Goal: Task Accomplishment & Management: Use online tool/utility

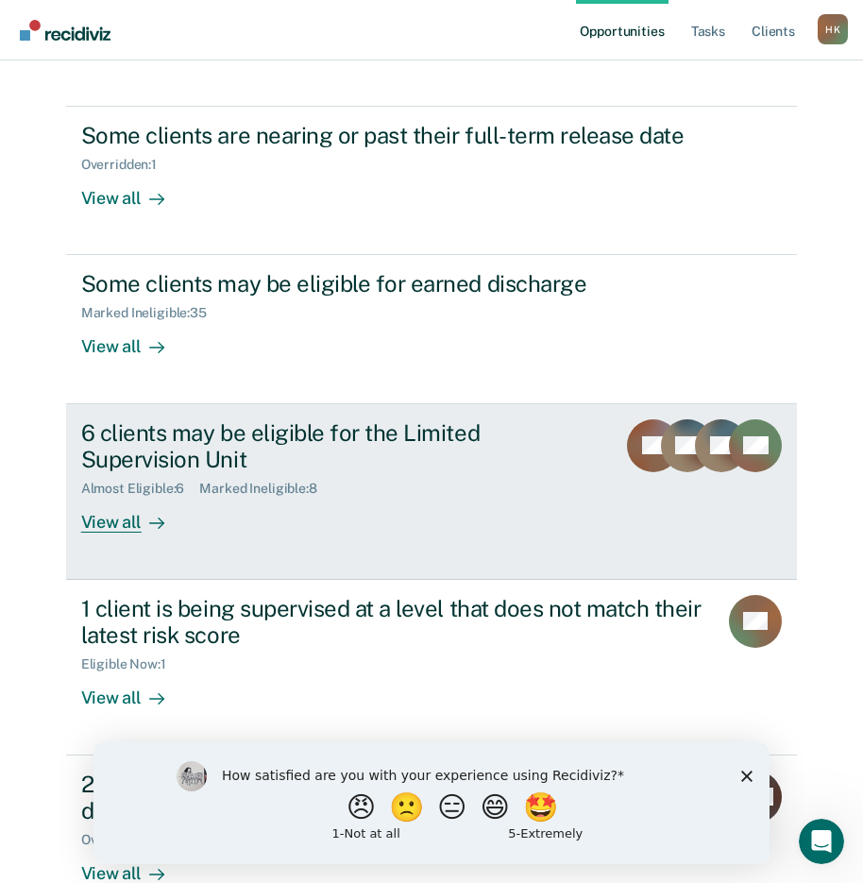
scroll to position [248, 0]
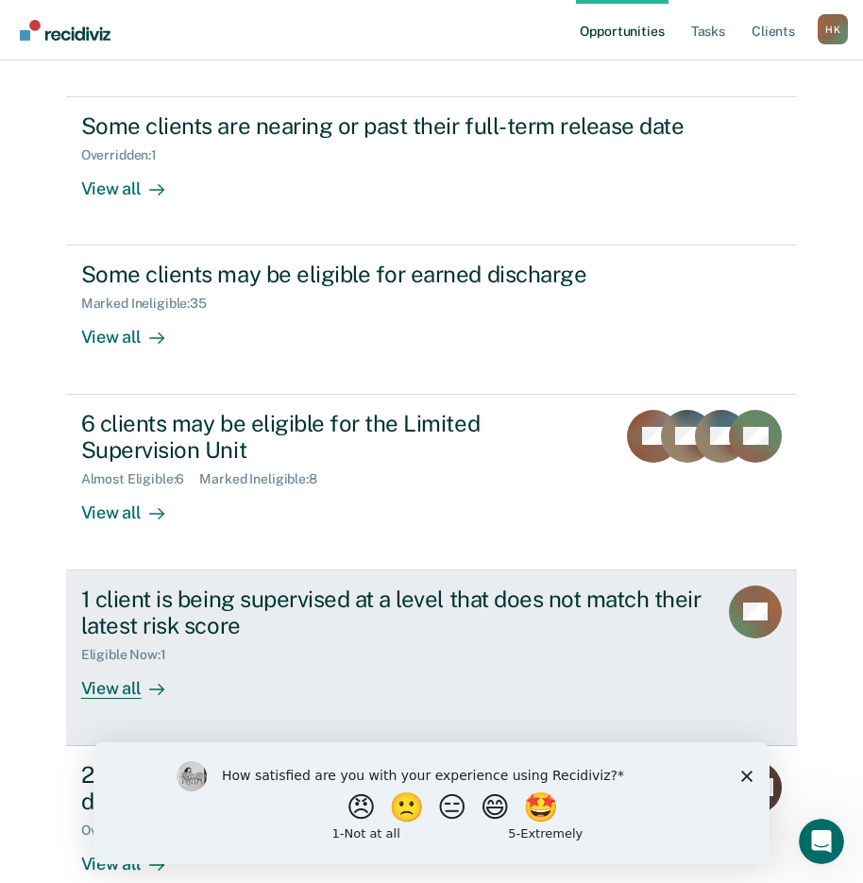
click at [104, 663] on div "View all" at bounding box center [134, 681] width 106 height 37
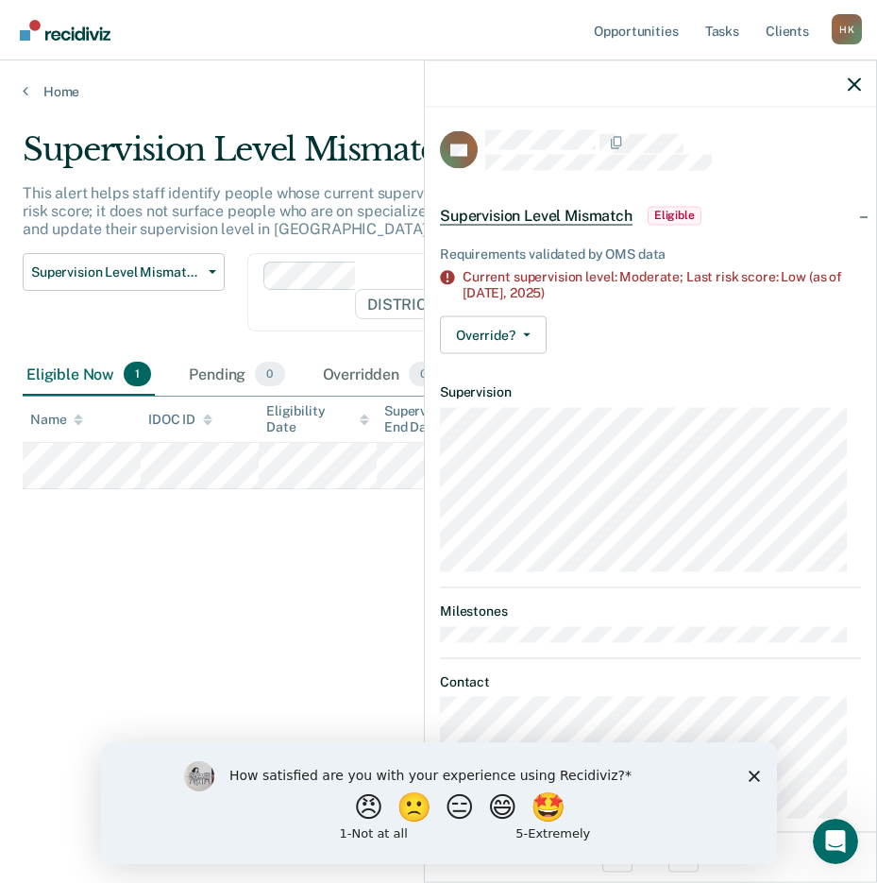
scroll to position [23, 0]
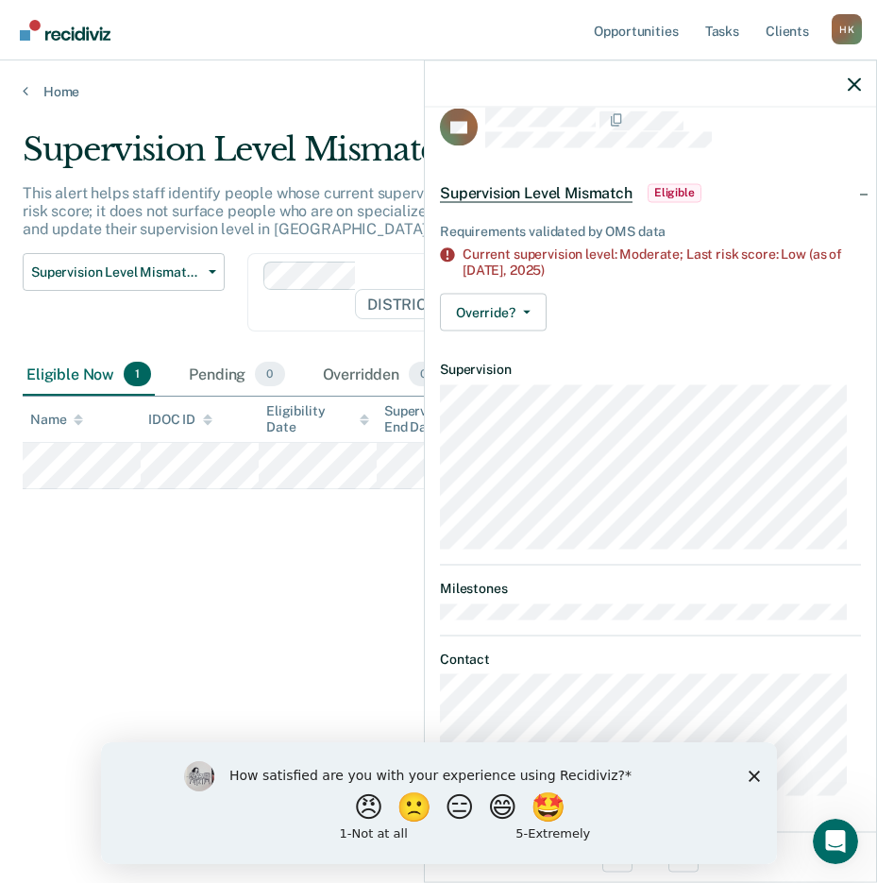
click at [753, 773] on icon "Close survey" at bounding box center [753, 775] width 11 height 11
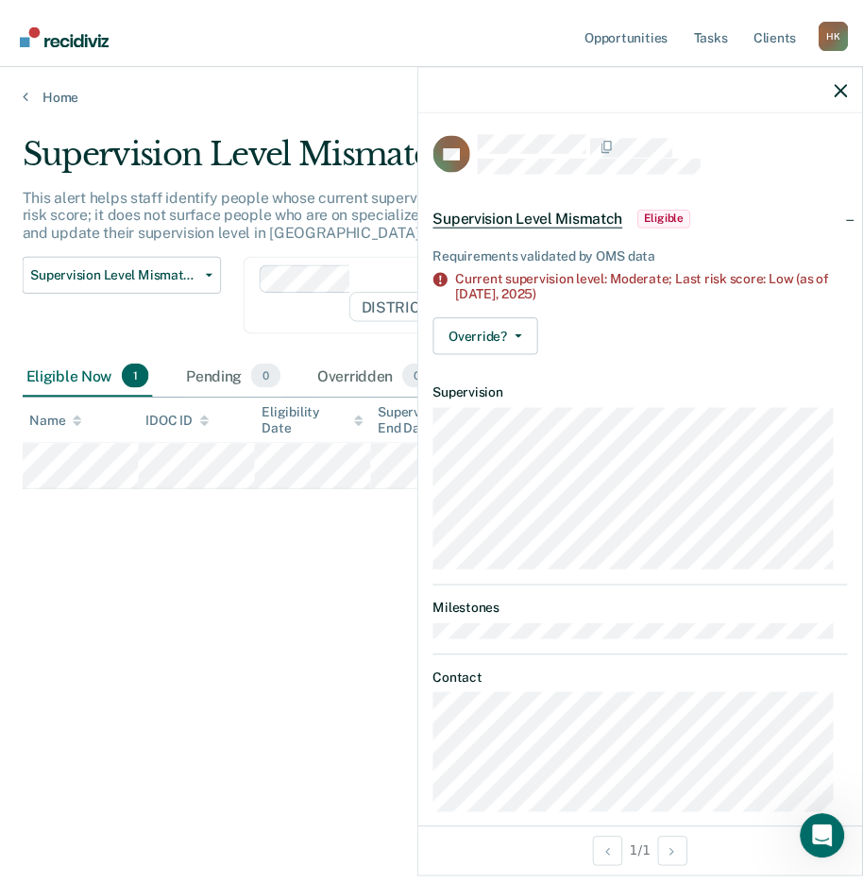
scroll to position [0, 0]
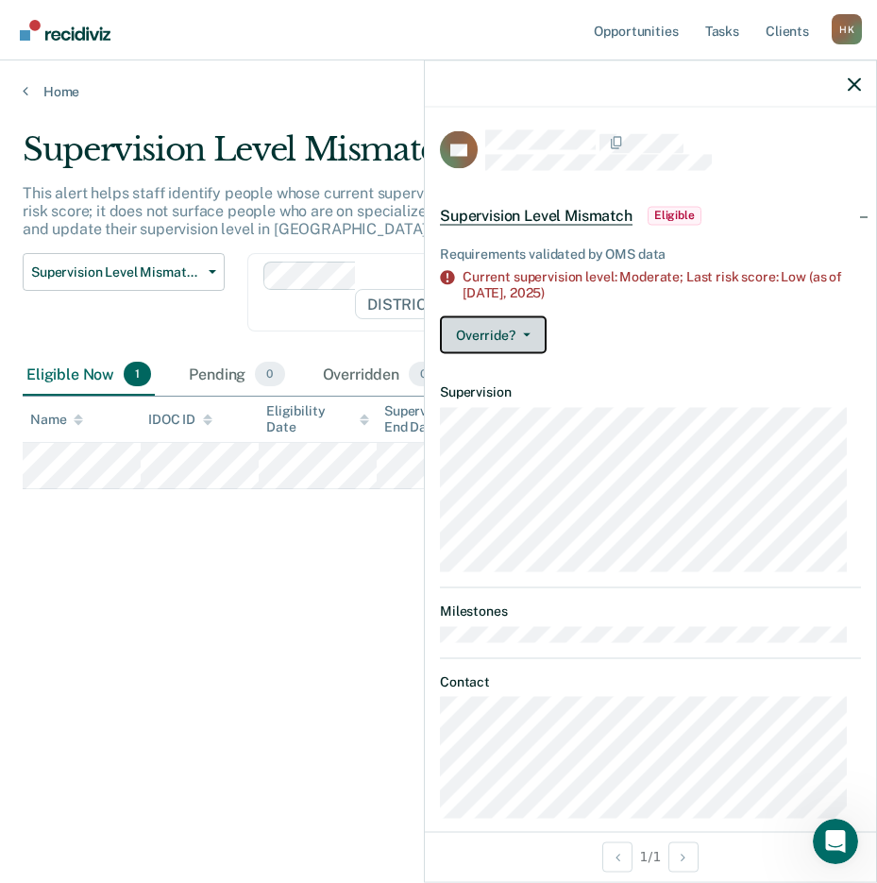
click at [527, 327] on button "Override?" at bounding box center [493, 334] width 107 height 38
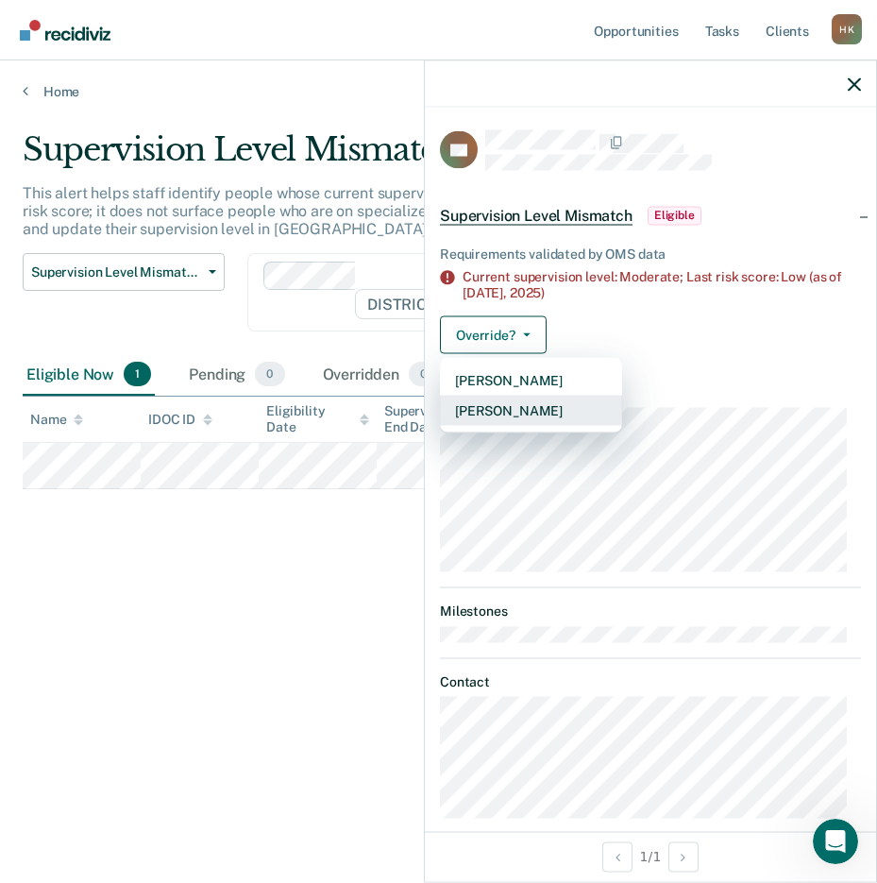
click at [513, 406] on button "[PERSON_NAME]" at bounding box center [531, 410] width 182 height 30
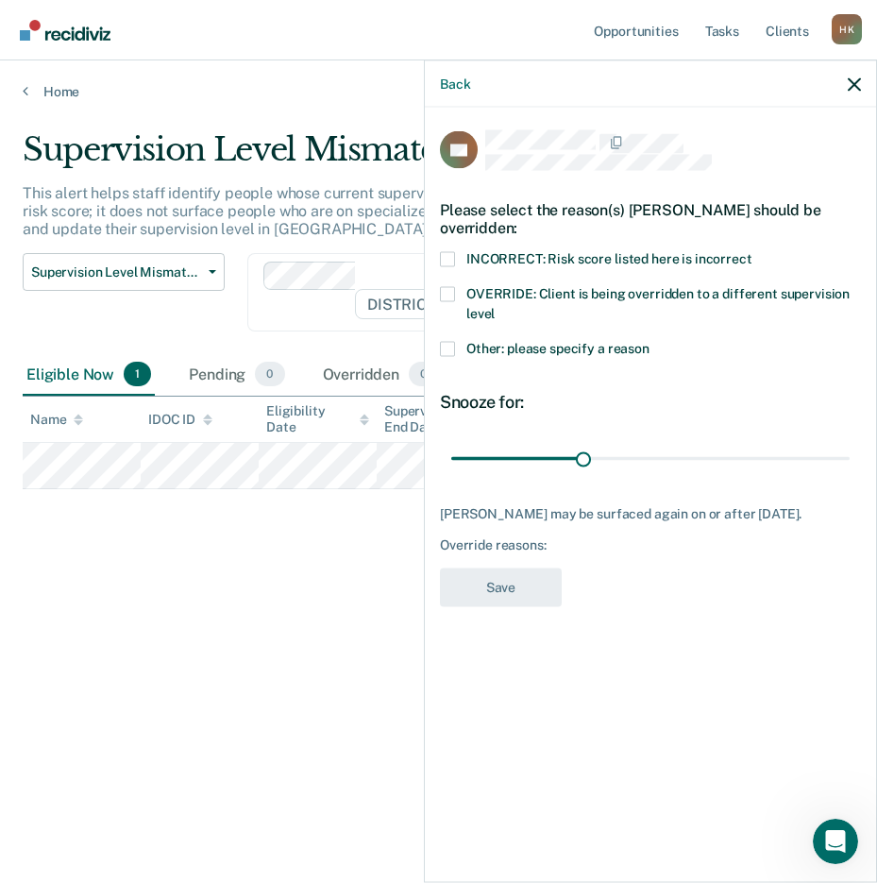
click at [446, 295] on span at bounding box center [447, 293] width 15 height 15
click at [495, 306] on input "OVERRIDE: Client is being overridden to a different supervision level" at bounding box center [495, 306] width 0 height 0
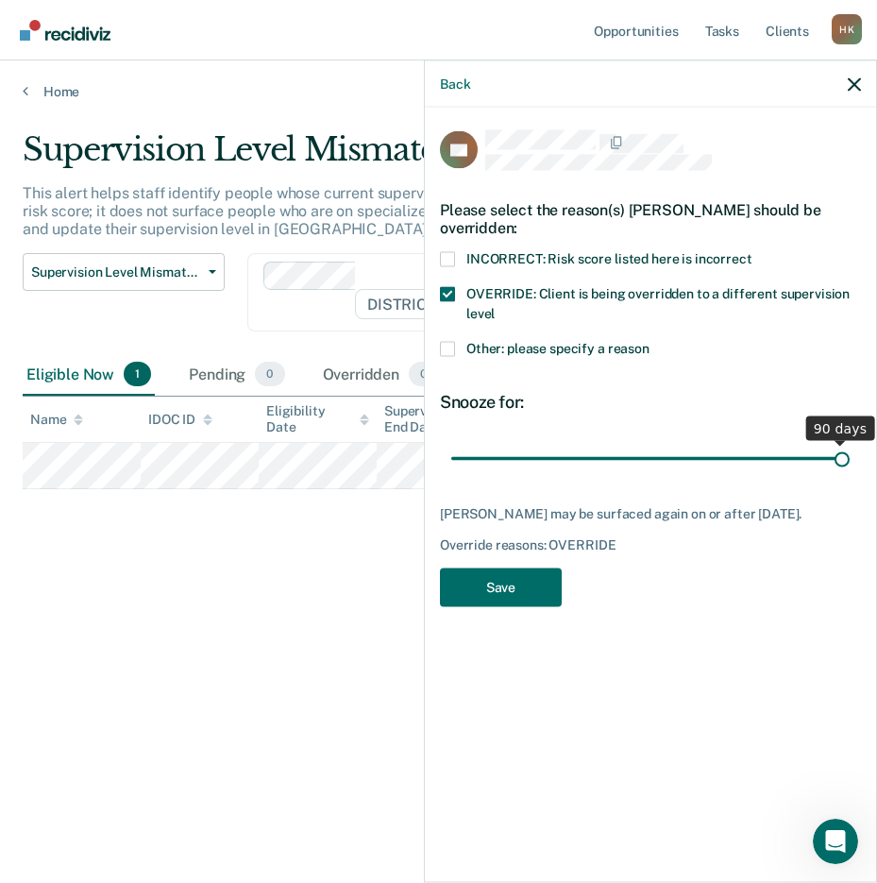
drag, startPoint x: 584, startPoint y: 459, endPoint x: 868, endPoint y: 492, distance: 286.2
type input "90"
click at [850, 475] on input "range" at bounding box center [650, 458] width 399 height 33
click at [500, 578] on button "Save" at bounding box center [501, 587] width 122 height 39
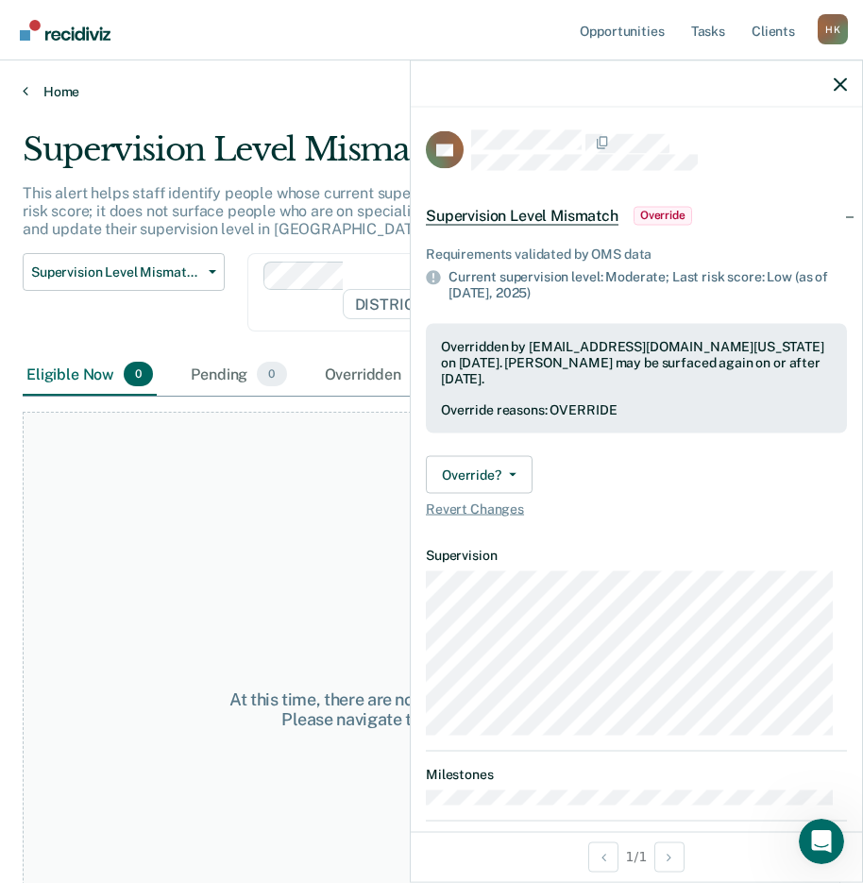
click at [25, 86] on icon at bounding box center [26, 90] width 6 height 15
